Goal: Task Accomplishment & Management: Complete application form

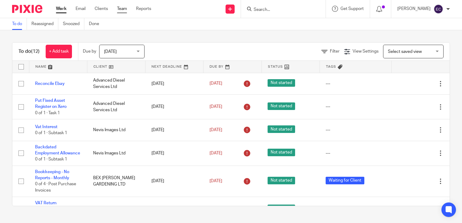
click at [124, 8] on link "Team" at bounding box center [122, 9] width 10 height 6
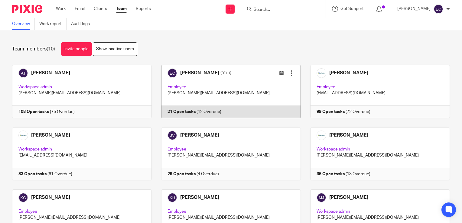
click at [217, 96] on link at bounding box center [226, 91] width 149 height 53
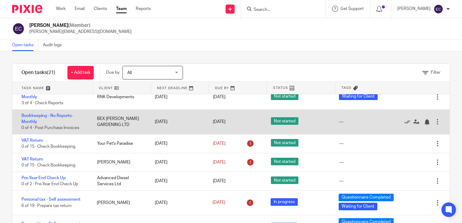
scroll to position [178, 0]
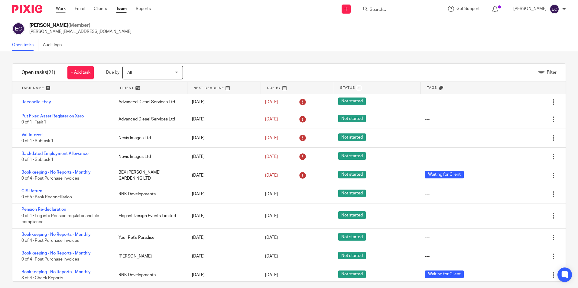
click at [58, 8] on link "Work" at bounding box center [61, 9] width 10 height 6
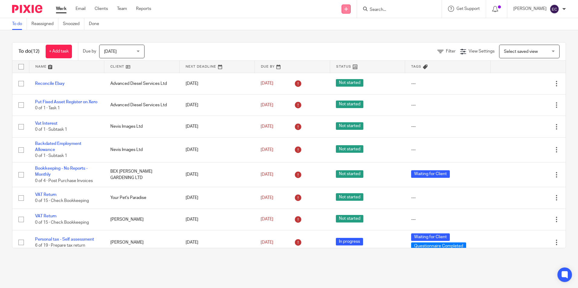
click at [348, 11] on icon at bounding box center [346, 9] width 4 height 4
click at [346, 38] on link "Create task" at bounding box center [348, 37] width 37 height 9
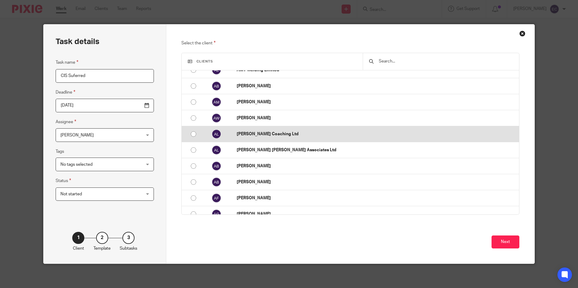
scroll to position [483, 0]
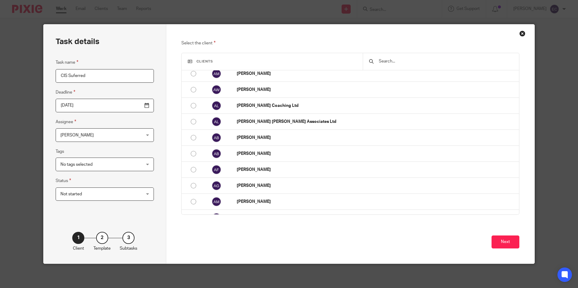
type input "CIS Suferred"
click at [519, 35] on div "Close this dialog window" at bounding box center [522, 34] width 6 height 6
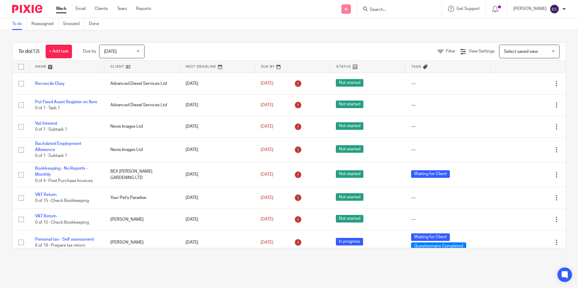
click at [346, 12] on link at bounding box center [345, 9] width 9 height 9
click at [349, 35] on link "Create task" at bounding box center [348, 37] width 37 height 9
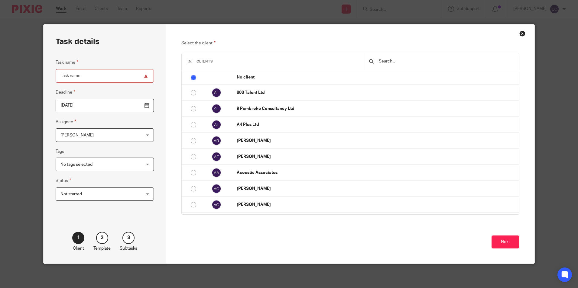
click at [83, 77] on input "Task name" at bounding box center [105, 76] width 98 height 14
type input "CIS Suferred"
click at [135, 106] on input "2025-08-12" at bounding box center [105, 106] width 98 height 14
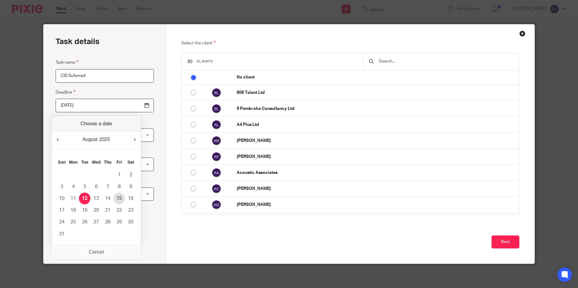
type input "2025-08-15"
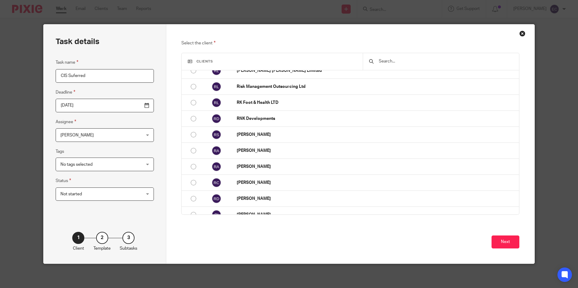
scroll to position [9002, 0]
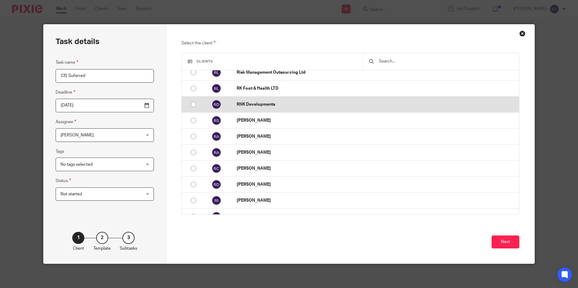
click at [248, 107] on p "RNK Developments" at bounding box center [376, 104] width 279 height 6
radio input "false"
radio input "true"
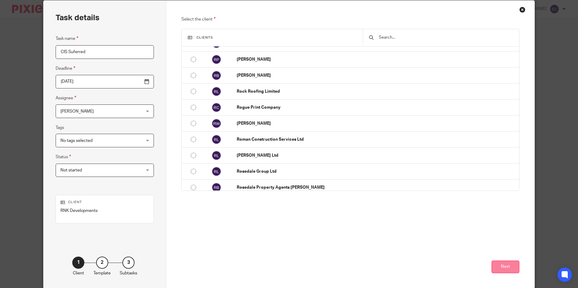
scroll to position [49, 0]
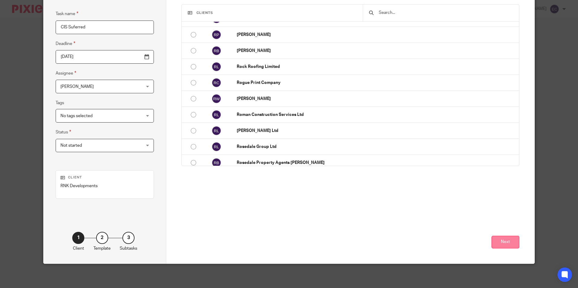
click at [501, 236] on button "Next" at bounding box center [505, 242] width 28 height 13
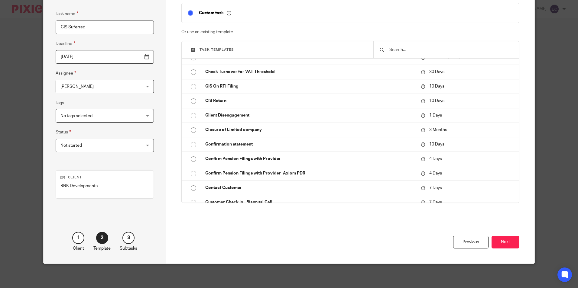
scroll to position [453, 0]
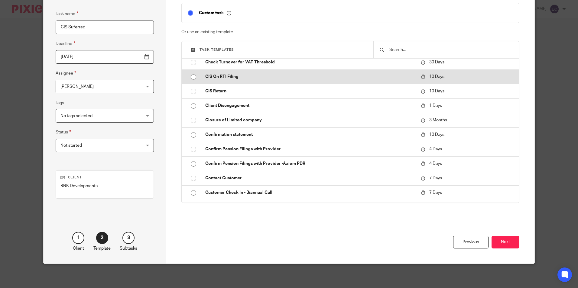
click at [292, 80] on p "CIS On RTI Filing" at bounding box center [309, 77] width 209 height 6
type input "2025-08-22"
checkbox input "false"
radio input "true"
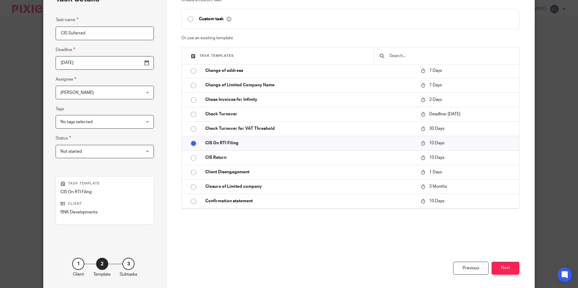
scroll to position [69, 0]
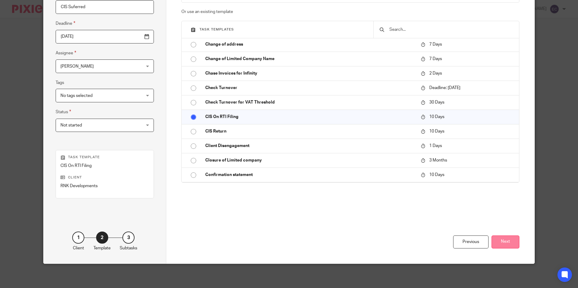
click at [504, 239] on button "Next" at bounding box center [505, 242] width 28 height 13
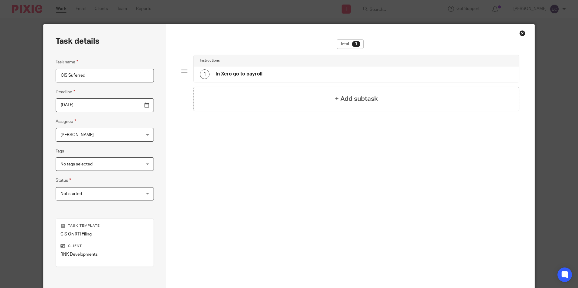
scroll to position [0, 0]
click at [259, 71] on h4 "In Xero go to payroll" at bounding box center [238, 74] width 47 height 6
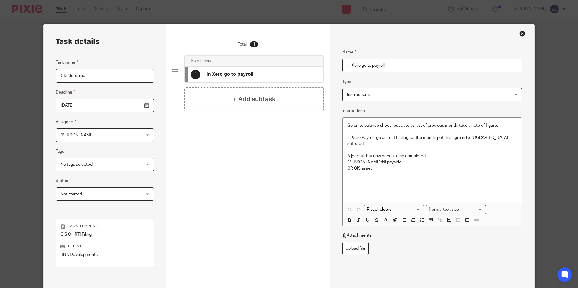
drag, startPoint x: 349, startPoint y: 67, endPoint x: 357, endPoint y: 68, distance: 8.2
click at [357, 68] on input "In Xero go to payroll" at bounding box center [432, 66] width 180 height 14
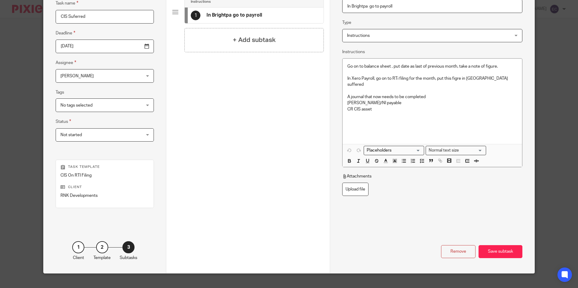
scroll to position [69, 0]
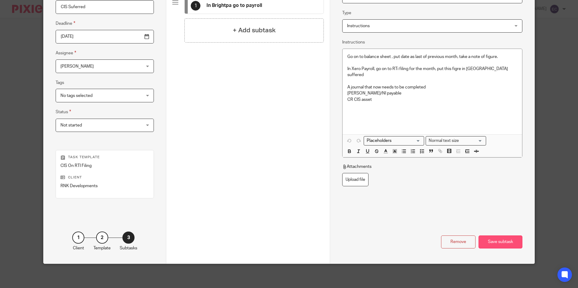
type input "In Brightpa go to payroll"
click at [494, 244] on div "Save subtask" at bounding box center [500, 242] width 44 height 13
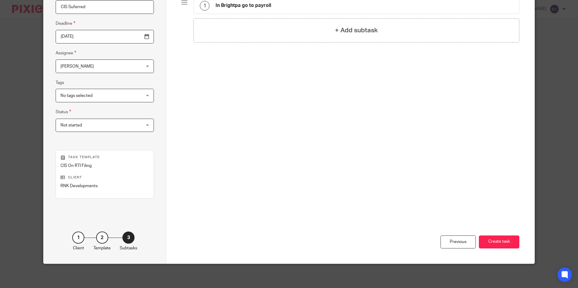
click at [494, 244] on button "Create task" at bounding box center [498, 242] width 40 height 13
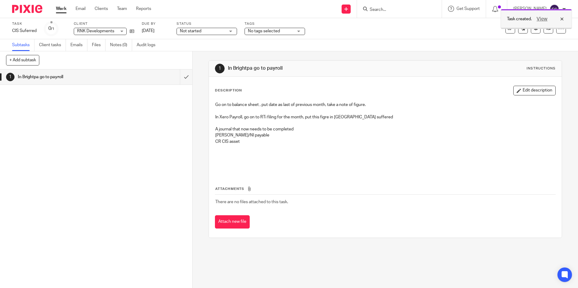
click at [563, 17] on div "View" at bounding box center [548, 18] width 34 height 7
click at [558, 27] on icon at bounding box center [561, 29] width 6 height 6
click at [534, 68] on span "Make recurring" at bounding box center [531, 70] width 29 height 4
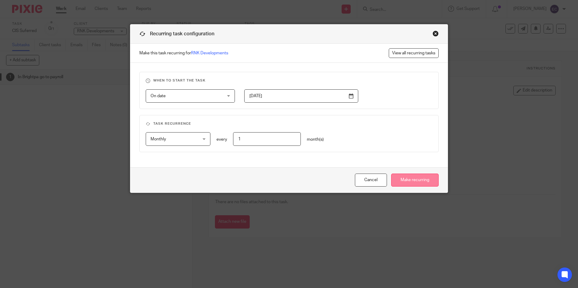
click at [426, 177] on input "Make recurring" at bounding box center [414, 180] width 47 height 13
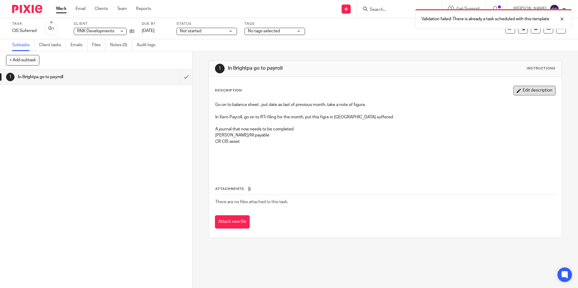
click at [527, 92] on button "Edit description" at bounding box center [534, 91] width 42 height 10
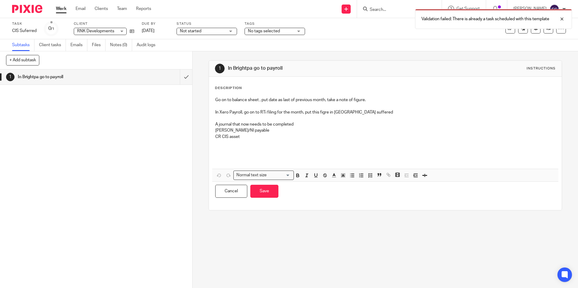
click at [382, 78] on div "Description Go on to balance sheet , put date as last of previous month, take a…" at bounding box center [385, 144] width 352 height 134
click at [383, 69] on h1 "In Brightpa go to payroll" at bounding box center [313, 68] width 170 height 6
click at [370, 75] on div "1 In [GEOGRAPHIC_DATA] go to payroll Instructions" at bounding box center [385, 69] width 352 height 16
click at [369, 75] on div "1 In [GEOGRAPHIC_DATA] go to payroll Instructions" at bounding box center [385, 69] width 352 height 16
click at [369, 75] on div "1 In Brightpa go to payroll Instructions" at bounding box center [385, 69] width 352 height 16
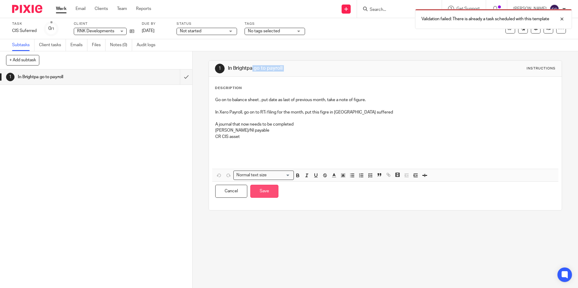
click at [266, 192] on button "Save" at bounding box center [264, 191] width 28 height 13
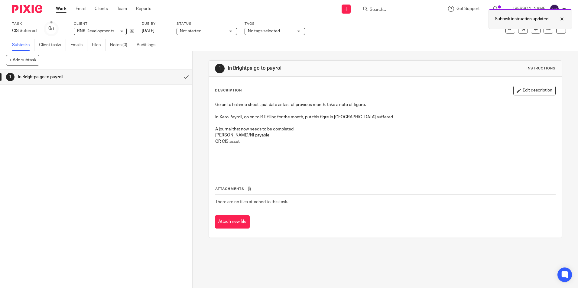
click at [562, 20] on div at bounding box center [557, 18] width 16 height 7
click at [558, 26] on icon at bounding box center [561, 29] width 6 height 6
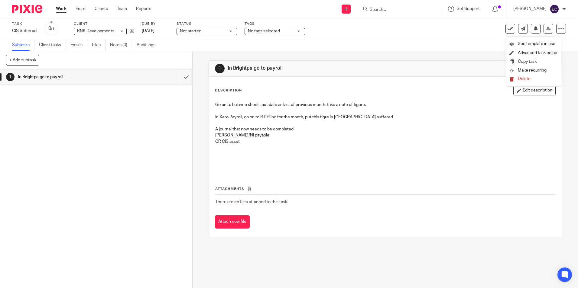
click at [456, 43] on div "Subtasks Client tasks Emails Files Notes (0) Audit logs" at bounding box center [289, 45] width 578 height 12
click at [413, 10] on input "Search" at bounding box center [396, 9] width 54 height 5
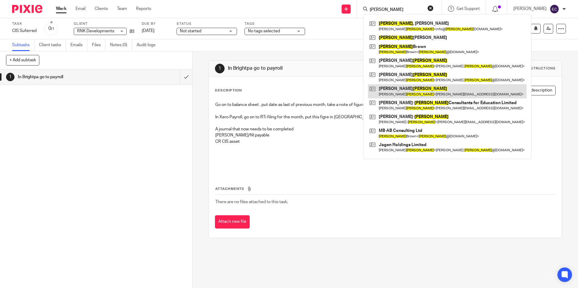
type input "martin"
click at [413, 87] on link at bounding box center [447, 91] width 159 height 14
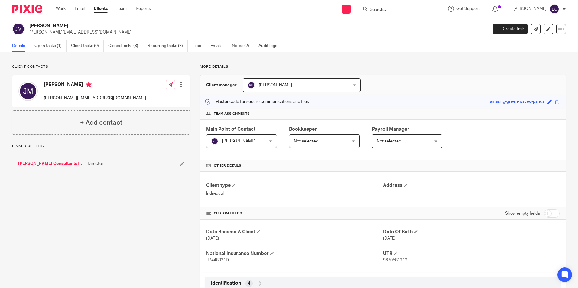
click at [381, 12] on input "Search" at bounding box center [396, 9] width 54 height 5
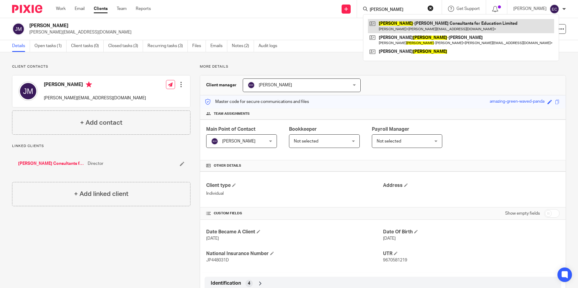
type input "[PERSON_NAME]"
click at [403, 23] on link at bounding box center [461, 26] width 186 height 14
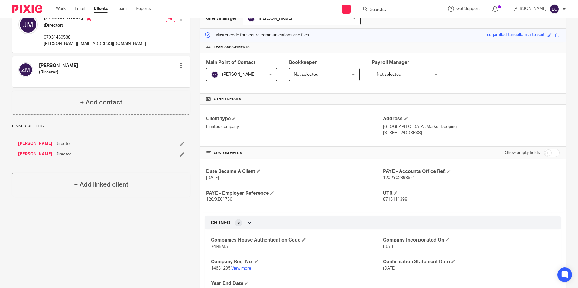
scroll to position [97, 0]
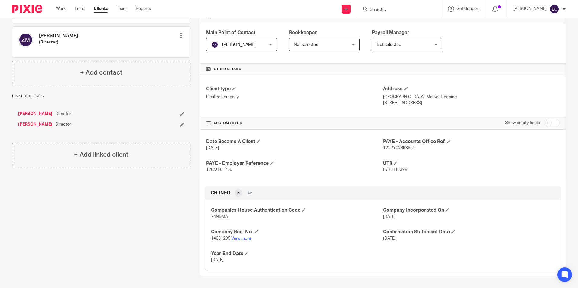
click at [248, 238] on link "View more" at bounding box center [241, 239] width 20 height 4
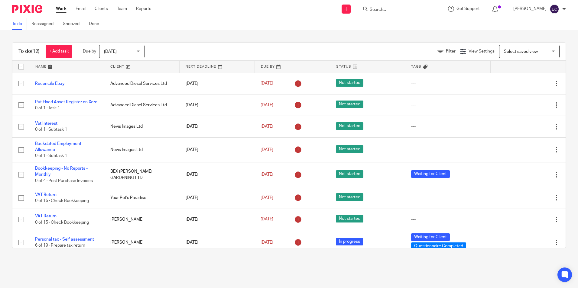
click at [385, 10] on input "Search" at bounding box center [396, 9] width 54 height 5
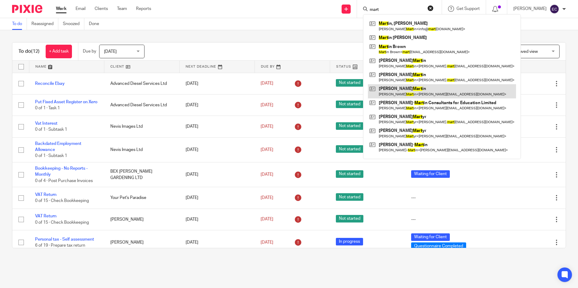
type input "mart"
click at [407, 94] on link at bounding box center [442, 91] width 148 height 14
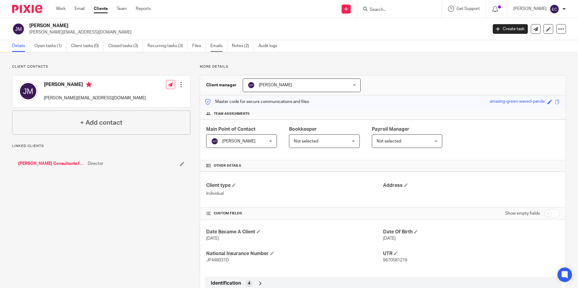
click at [220, 42] on link "Emails" at bounding box center [218, 46] width 17 height 12
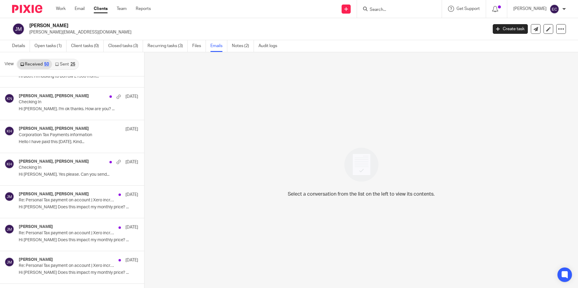
scroll to position [423, 0]
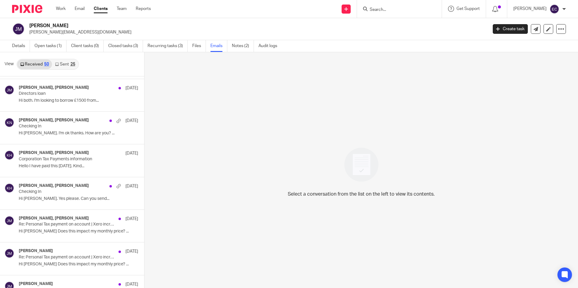
click at [372, 7] on input "Search" at bounding box center [396, 9] width 54 height 5
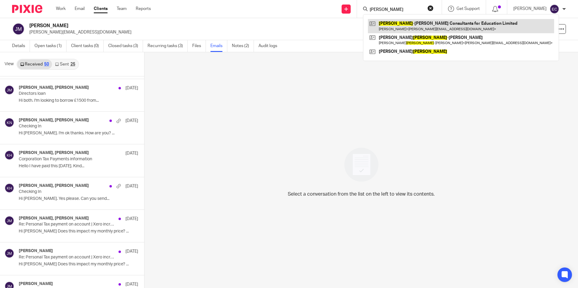
type input "[PERSON_NAME]"
click at [404, 29] on link at bounding box center [461, 26] width 186 height 14
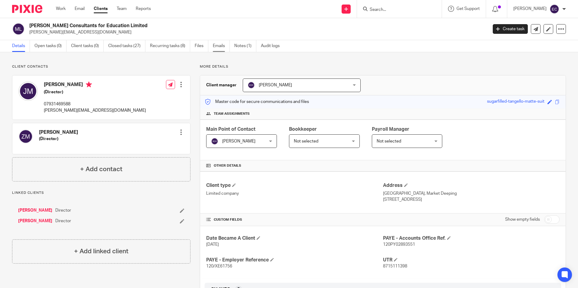
click at [222, 49] on link "Emails" at bounding box center [221, 46] width 17 height 12
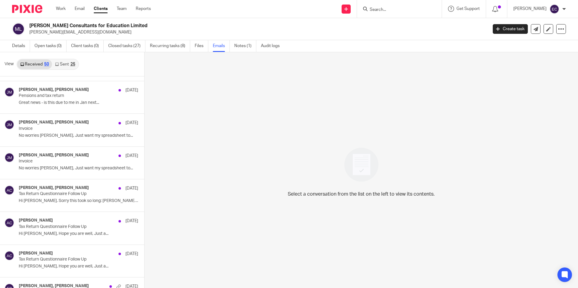
scroll to position [816, 0]
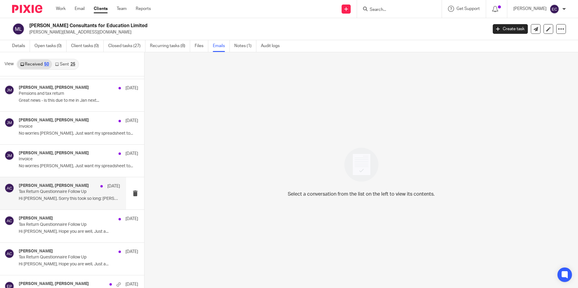
click at [56, 197] on p "Hi Adam. Sorry this took so long: Zoes..." at bounding box center [69, 198] width 101 height 5
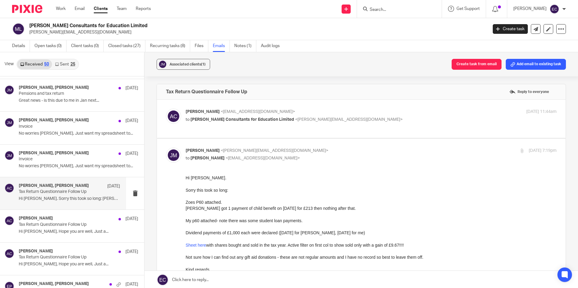
scroll to position [0, 0]
click at [238, 117] on p "to Milner-Martin Consultants for Education Limited <johnathon@mmc4e.com>" at bounding box center [308, 120] width 247 height 6
checkbox input "true"
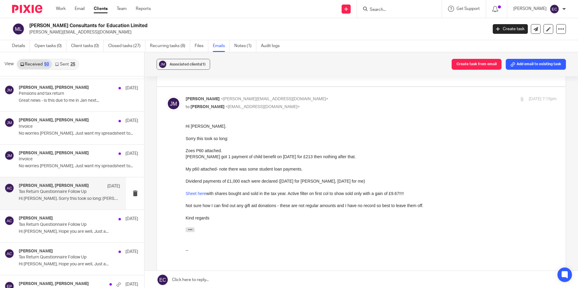
scroll to position [272, 0]
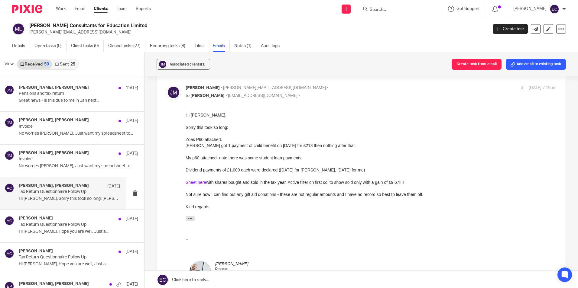
click at [194, 182] on link "Sheet here" at bounding box center [195, 182] width 21 height 5
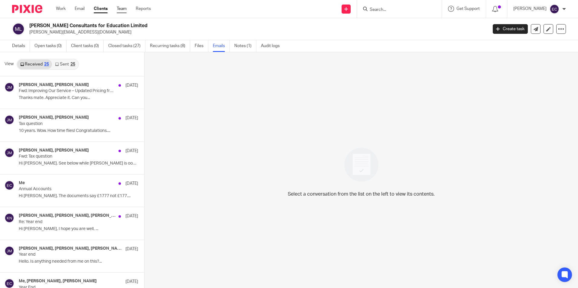
drag, startPoint x: 0, startPoint y: 0, endPoint x: 122, endPoint y: 8, distance: 122.6
click at [122, 8] on link "Team" at bounding box center [122, 9] width 10 height 6
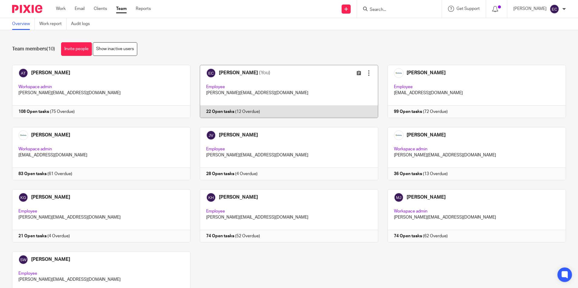
click at [285, 87] on link at bounding box center [284, 91] width 188 height 53
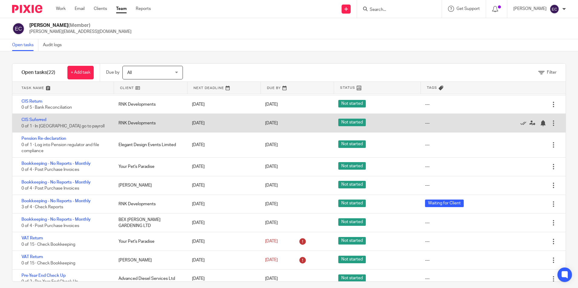
scroll to position [91, 0]
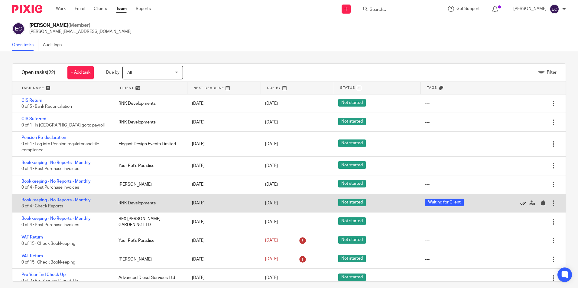
click at [520, 204] on icon at bounding box center [523, 203] width 6 height 6
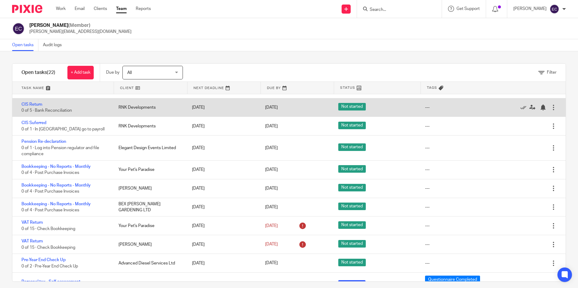
scroll to position [121, 0]
